Goal: Task Accomplishment & Management: Use online tool/utility

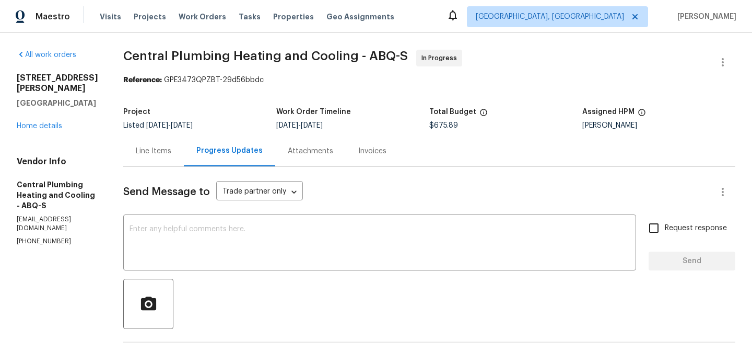
click at [159, 149] on div "Line Items" at bounding box center [154, 151] width 36 height 10
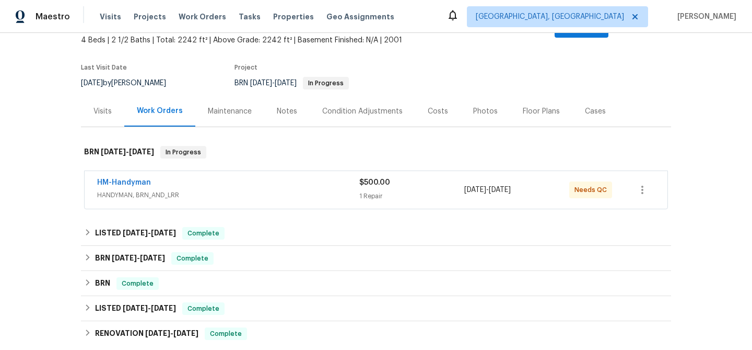
scroll to position [80, 0]
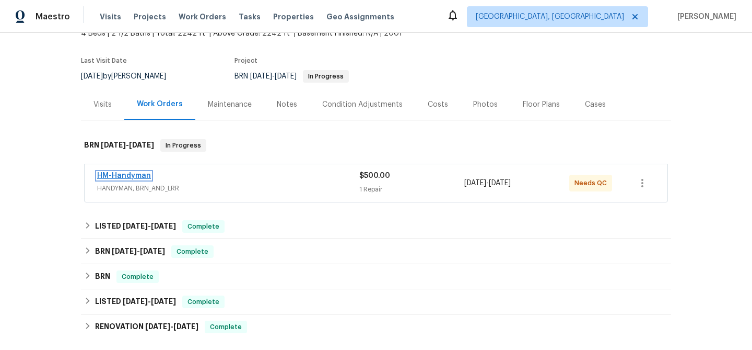
click at [121, 172] on link "HM-Handyman" at bounding box center [124, 175] width 54 height 7
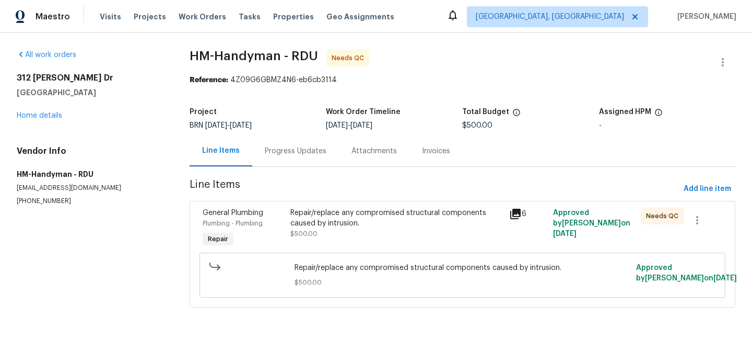
click at [415, 216] on div "Repair/replace any compromised structural components caused by intrusion." at bounding box center [397, 217] width 213 height 21
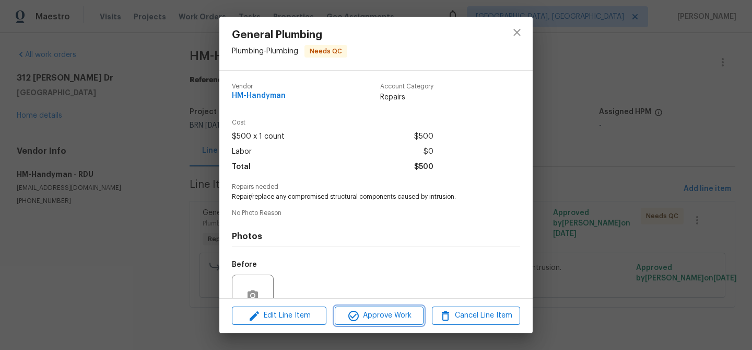
click at [367, 312] on span "Approve Work" at bounding box center [379, 315] width 82 height 13
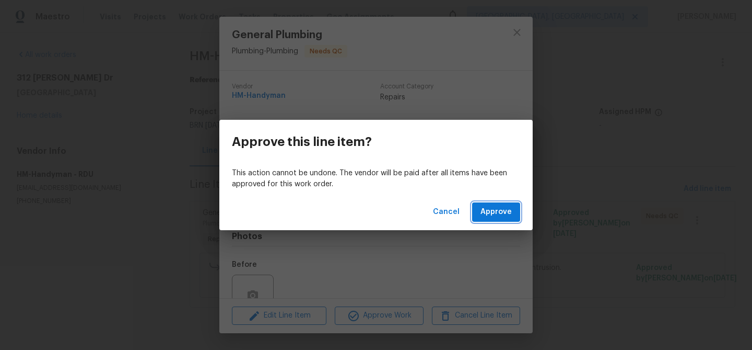
click at [506, 212] on span "Approve" at bounding box center [496, 211] width 31 height 13
